Goal: Find specific page/section: Find specific page/section

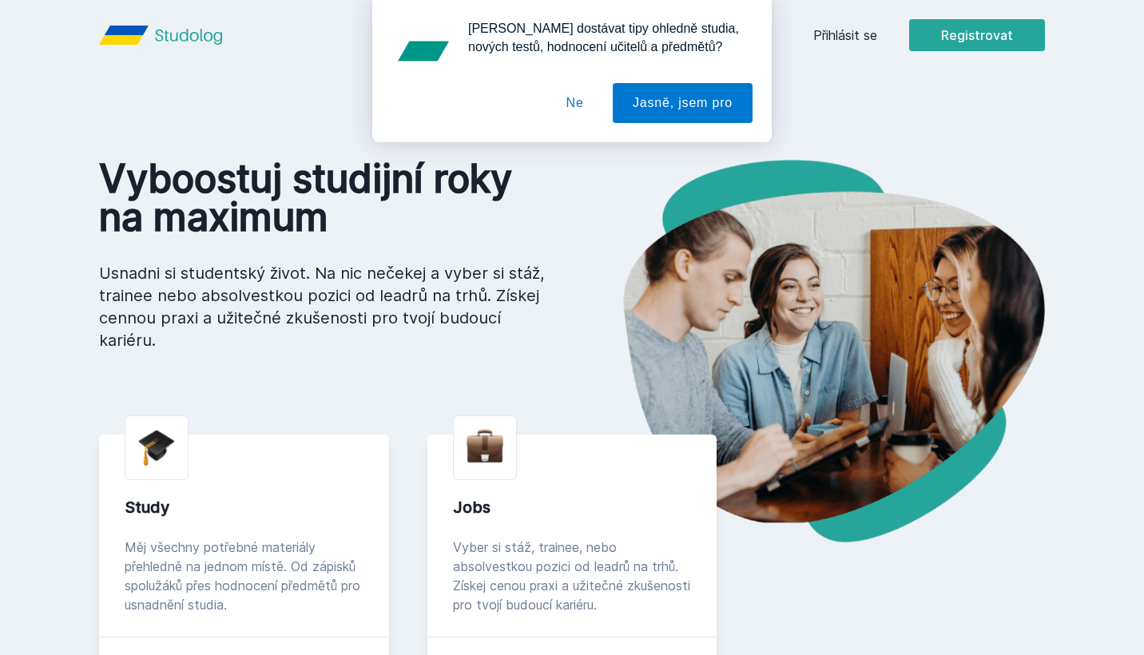
click at [578, 102] on button "Ne" at bounding box center [575, 103] width 58 height 40
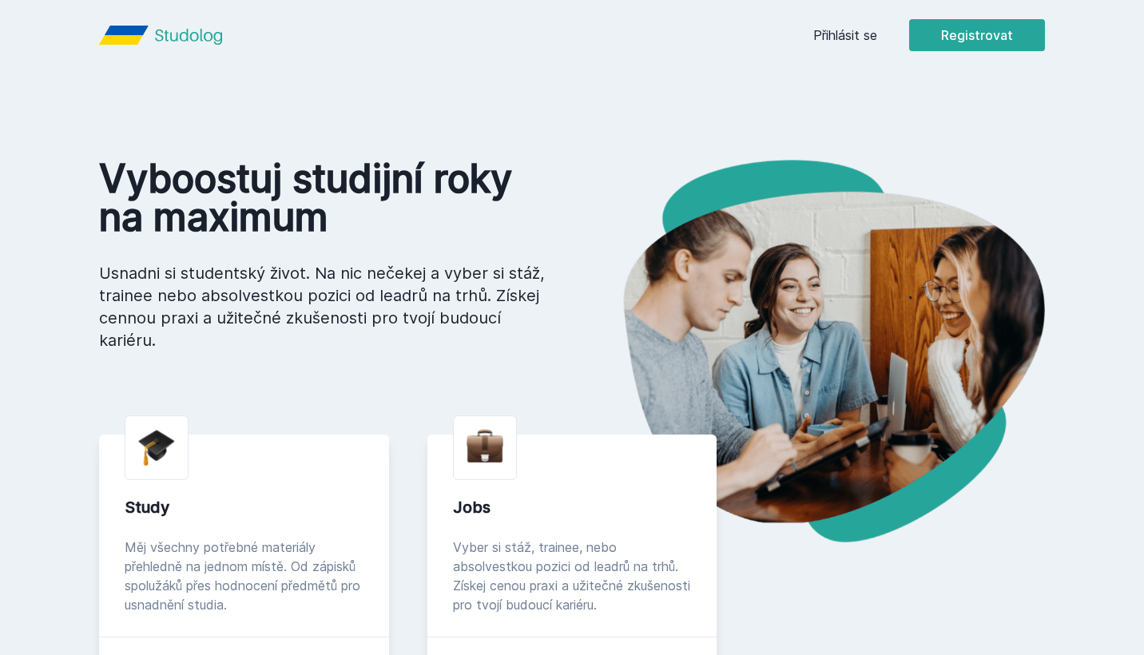
click at [856, 42] on link "Přihlásit se" at bounding box center [845, 35] width 64 height 19
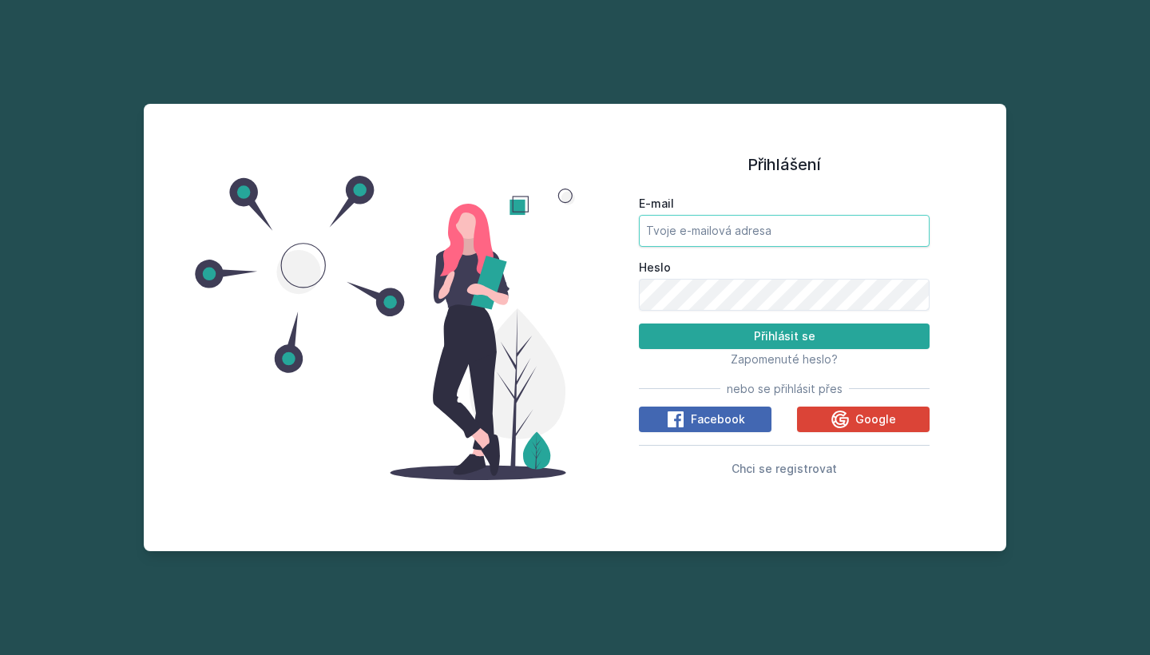
type input "[EMAIL_ADDRESS][DOMAIN_NAME]"
click at [784, 335] on button "Přihlásit se" at bounding box center [784, 336] width 291 height 26
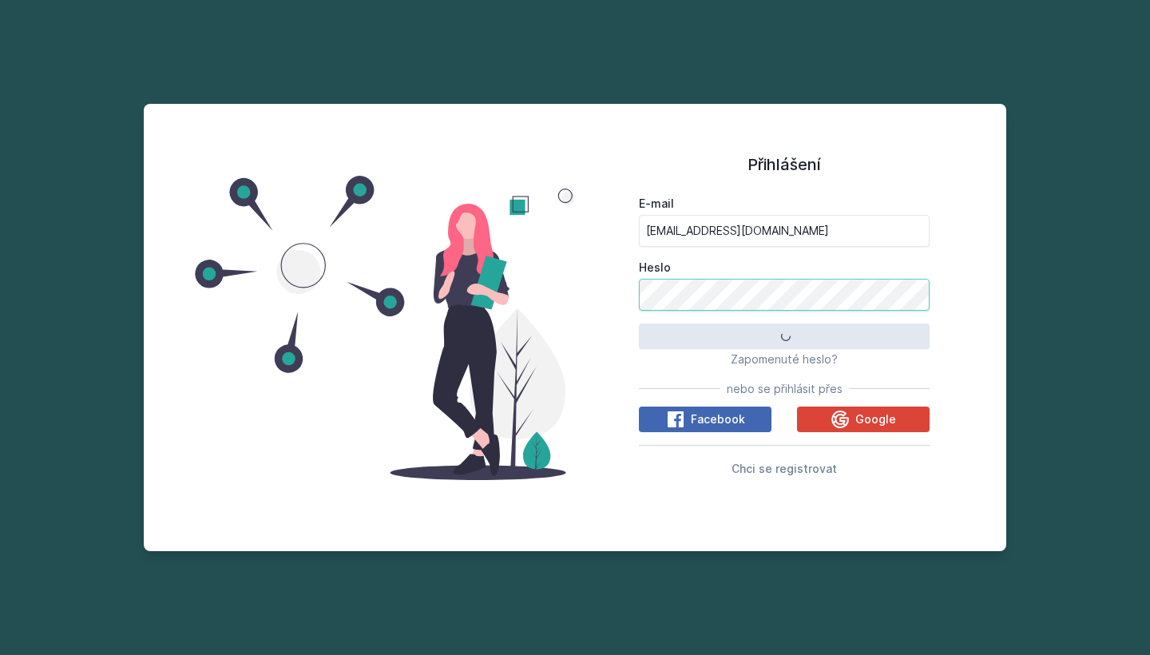
click at [784, 335] on button "Přihlásit se" at bounding box center [784, 336] width 291 height 26
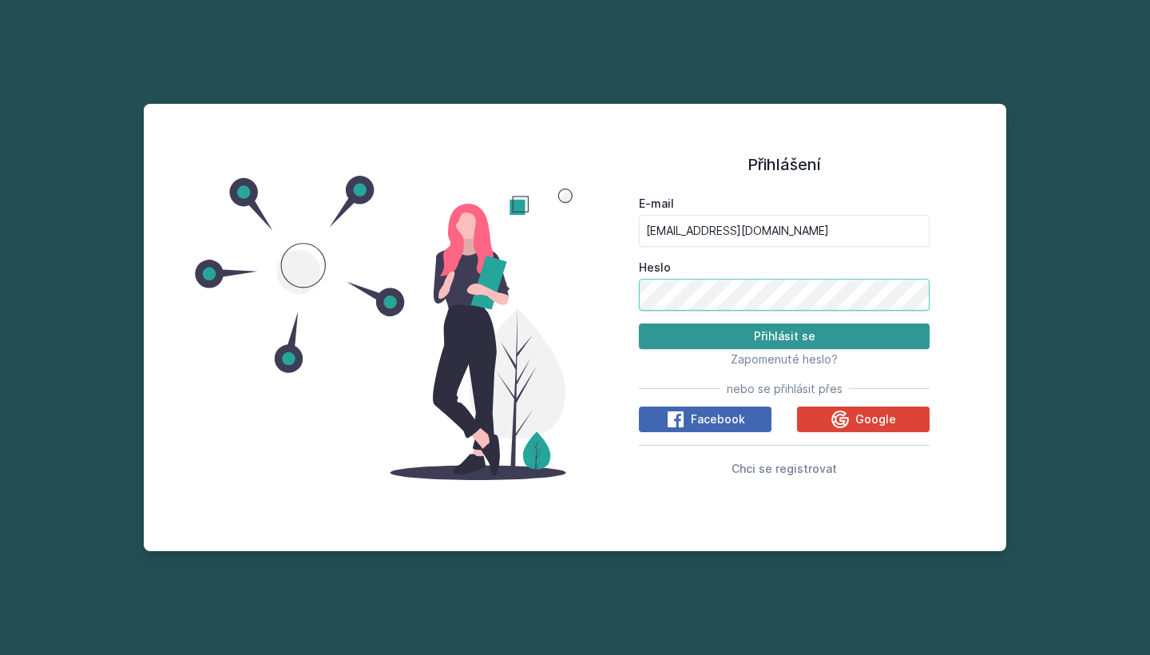
scroll to position [1, 0]
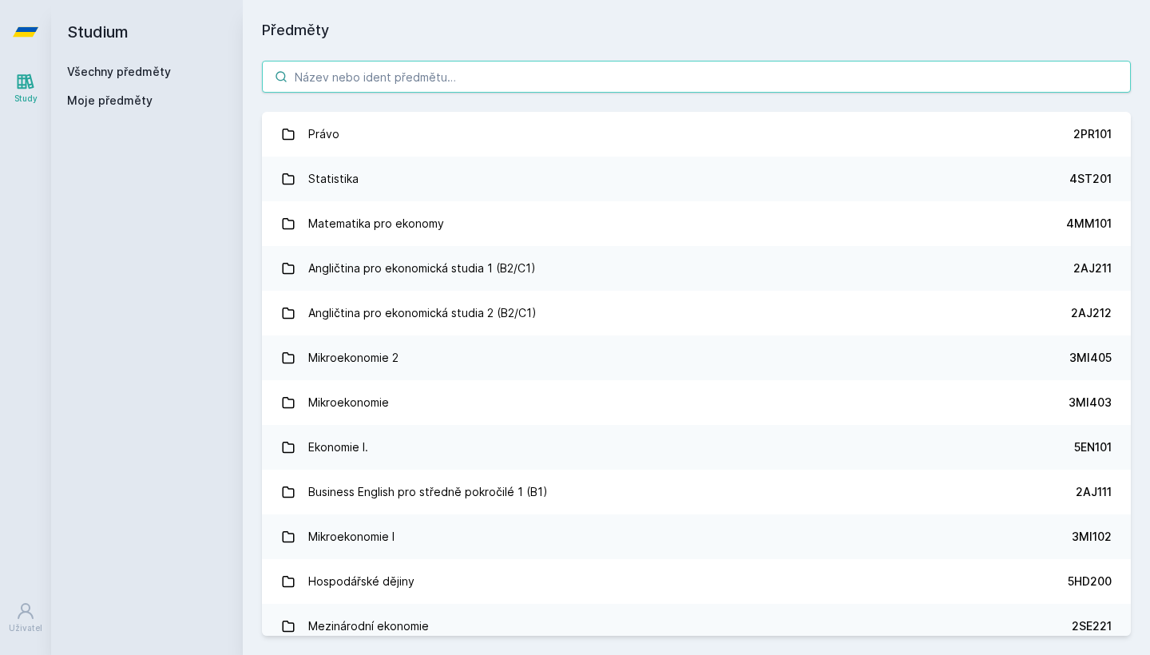
click at [695, 71] on input "search" at bounding box center [696, 77] width 869 height 32
paste input "4 LoremipSumdolo sitam 0 ConsectEturadipis Eli seddoeiu: 02T044 Incid u labore …"
type input "4 LoremipSumdolo sitam 0 ConsectEturadipis Eli seddoeiu: 02T044 Incid u labore …"
paste input "33F417"
type input "33F417"
